Goal: Transaction & Acquisition: Purchase product/service

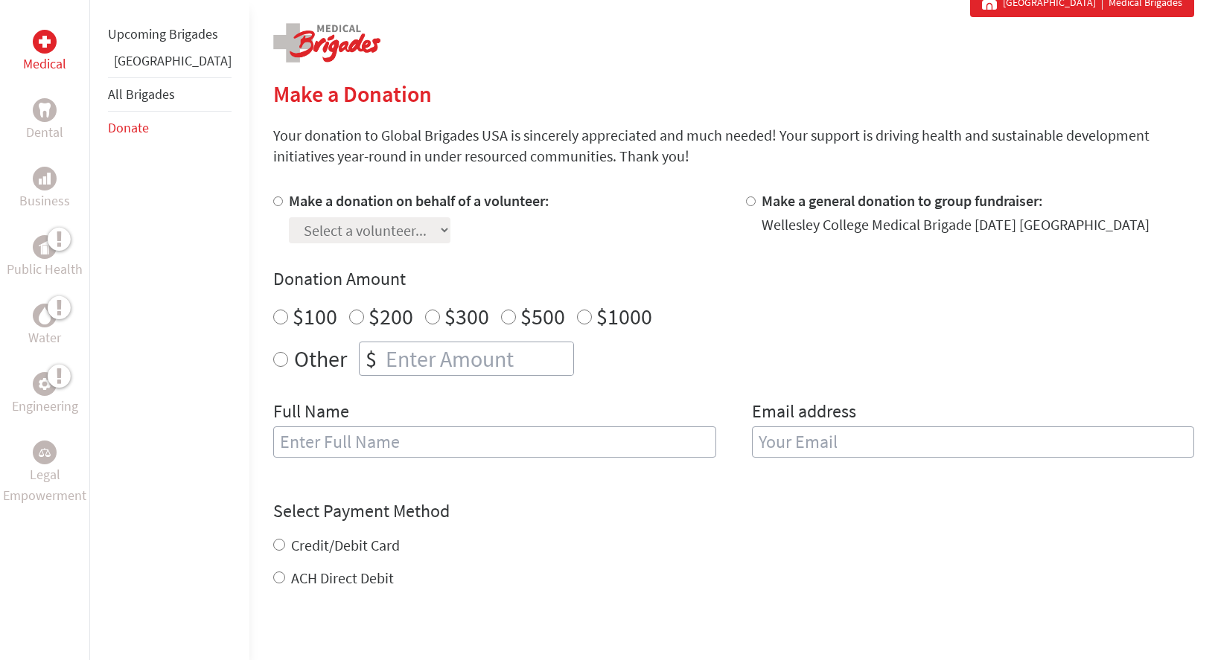
scroll to position [308, 0]
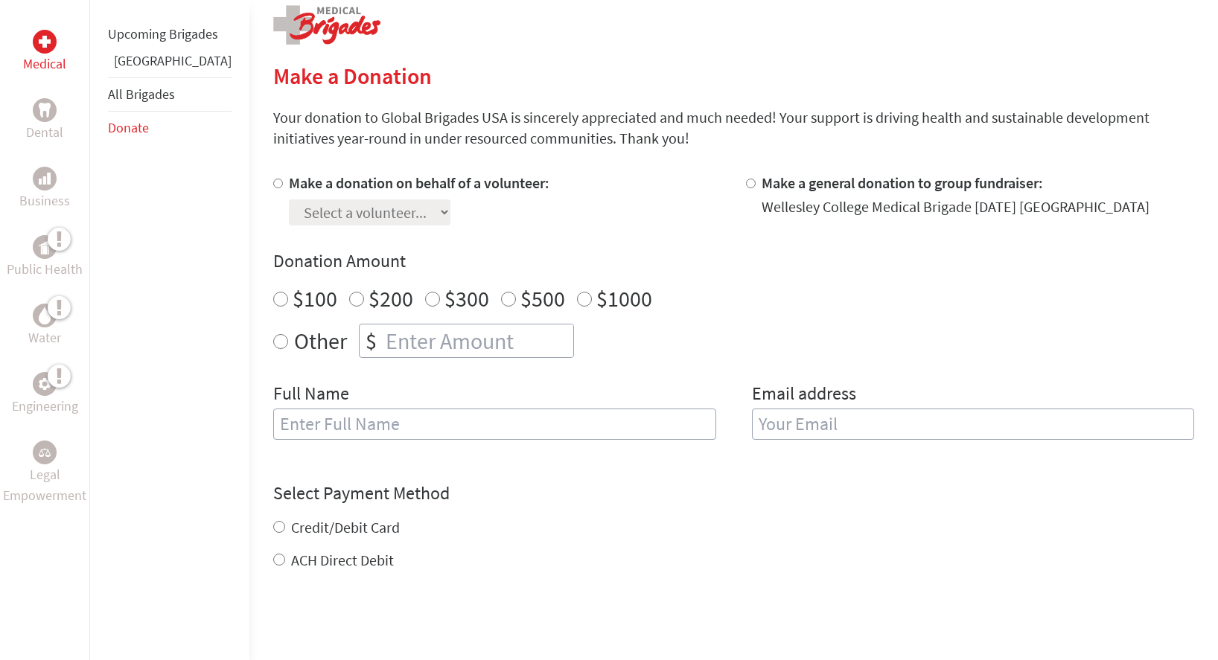
click at [273, 182] on input "Make a donation on behalf of a volunteer:" at bounding box center [278, 184] width 10 height 10
radio input "true"
click at [296, 207] on select "Select a volunteer... [PERSON_NAME] [PERSON_NAME] [PERSON_NAME] [PERSON_NAME] […" at bounding box center [370, 213] width 162 height 26
select select "0F52FCFC-97E6-11F0-9E6E-42010A400005"
click at [289, 200] on select "Select a volunteer... [PERSON_NAME] [PERSON_NAME] [PERSON_NAME] [PERSON_NAME] […" at bounding box center [370, 213] width 162 height 26
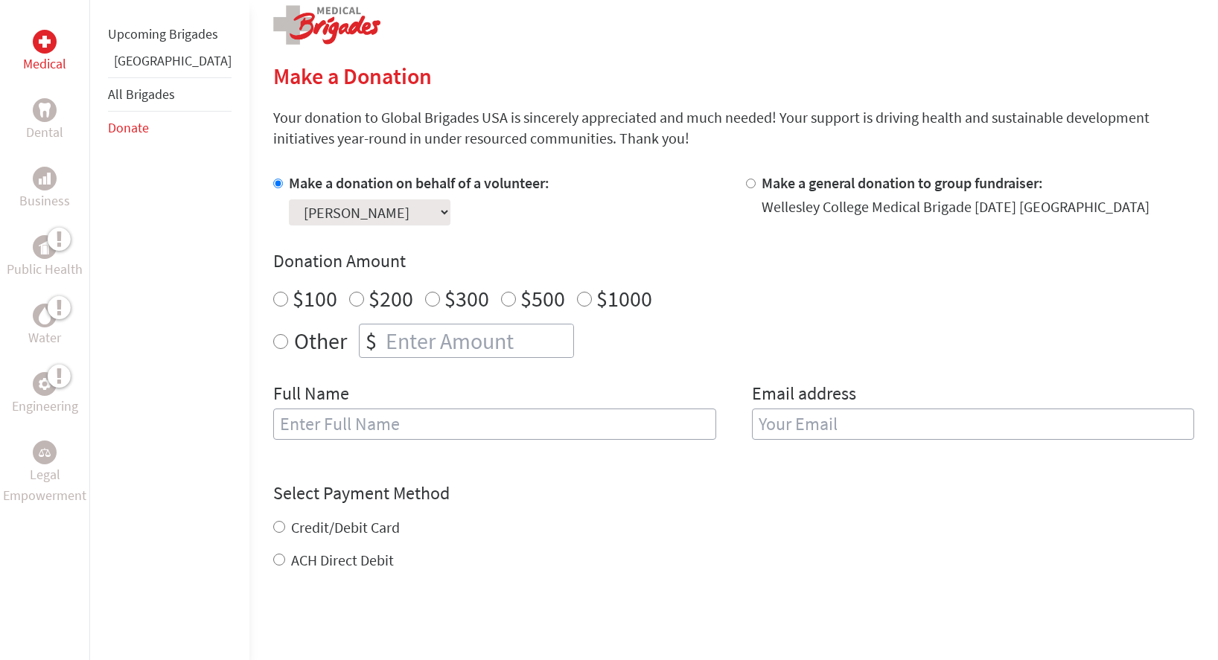
radio input "true"
click at [383, 329] on input "number" at bounding box center [478, 341] width 191 height 33
click at [273, 343] on input "Other" at bounding box center [280, 341] width 15 height 15
click at [392, 341] on input "60" at bounding box center [478, 341] width 191 height 33
type input "6"
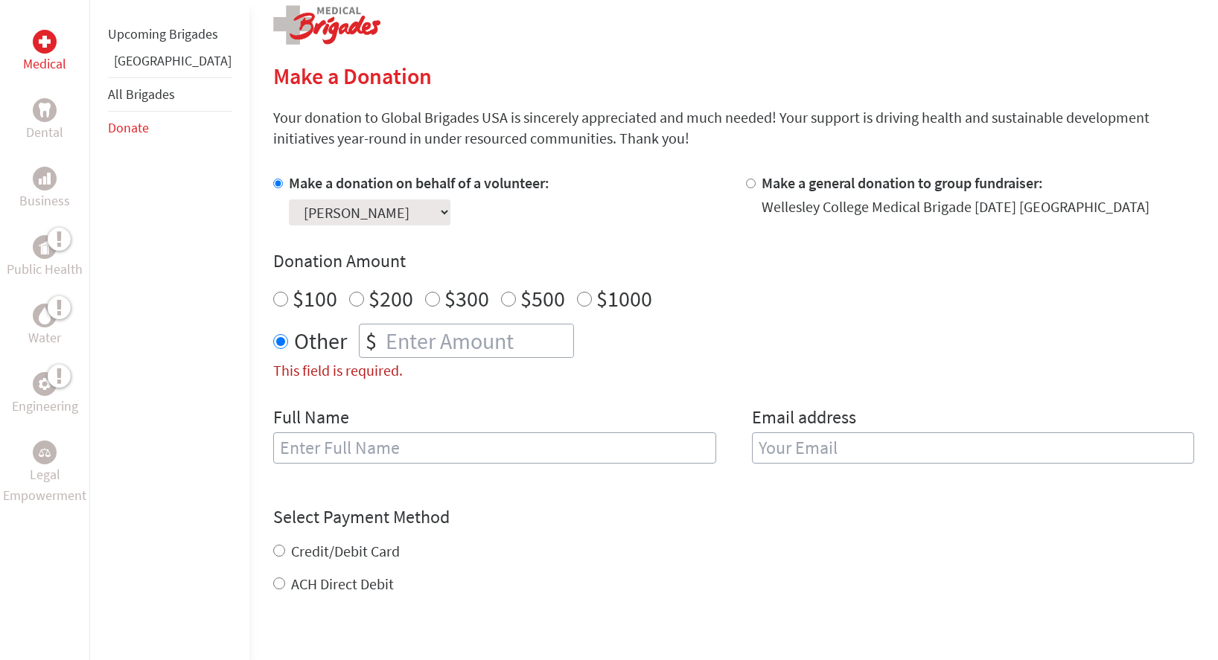
click at [273, 182] on input "Make a donation on behalf of a volunteer:" at bounding box center [278, 184] width 10 height 10
click at [674, 192] on div "Make a donation on behalf of a volunteer: Select a volunteer... [PERSON_NAME] […" at bounding box center [497, 199] width 449 height 53
click at [746, 179] on input "Make a general donation to group fundraiser:" at bounding box center [751, 184] width 10 height 10
radio input "true"
click at [746, 183] on input "Make a general donation to group fundraiser:" at bounding box center [751, 184] width 10 height 10
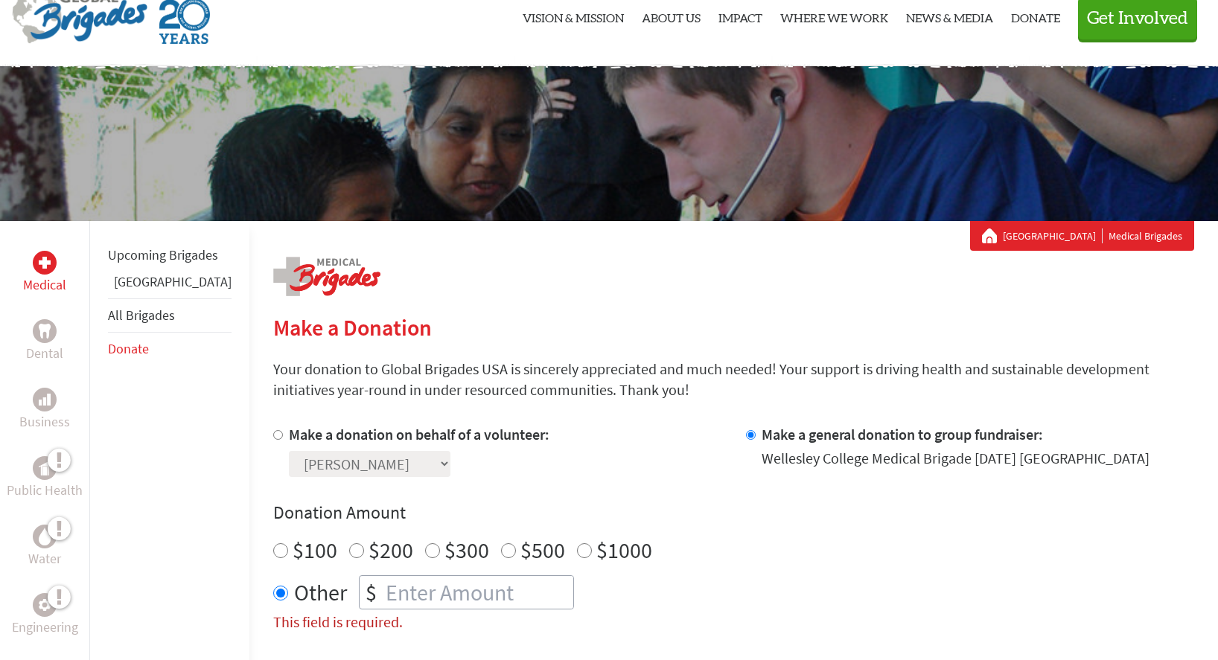
scroll to position [0, 0]
